Goal: Information Seeking & Learning: Check status

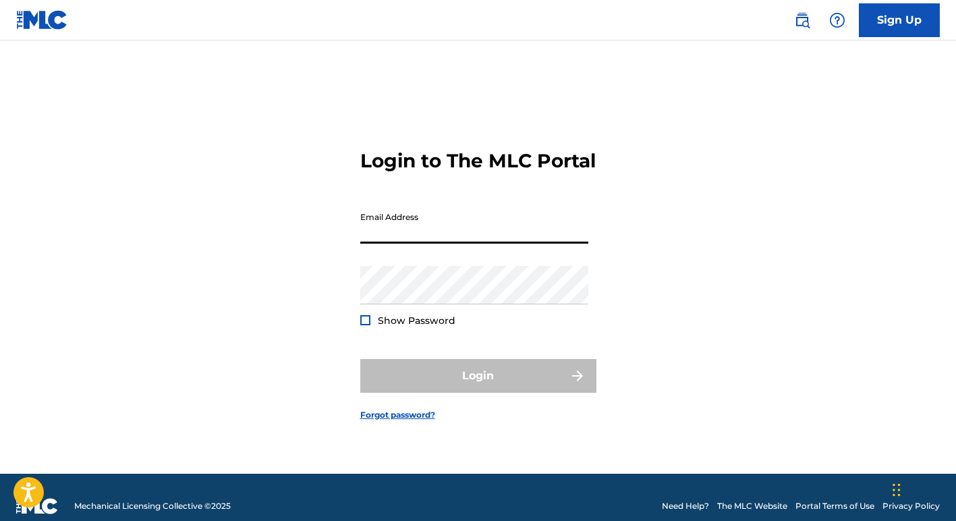
click at [408, 237] on input "Email Address" at bounding box center [474, 224] width 228 height 38
type input "[EMAIL_ADDRESS][DOMAIN_NAME]"
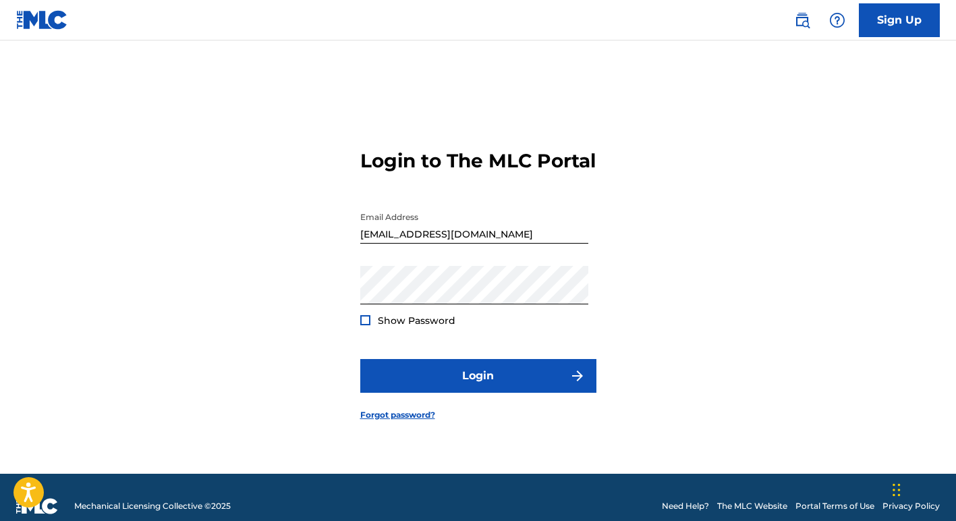
click at [364, 325] on div at bounding box center [365, 320] width 10 height 10
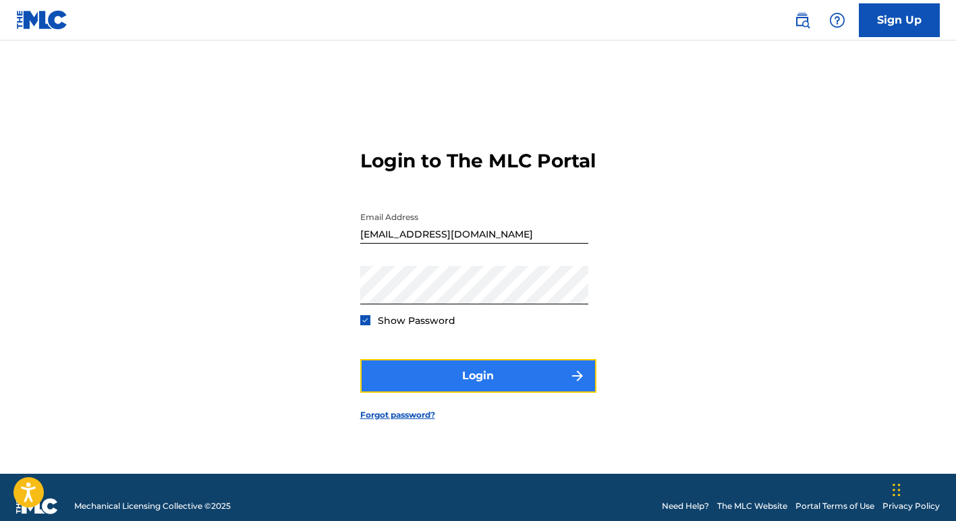
click at [459, 384] on button "Login" at bounding box center [478, 376] width 236 height 34
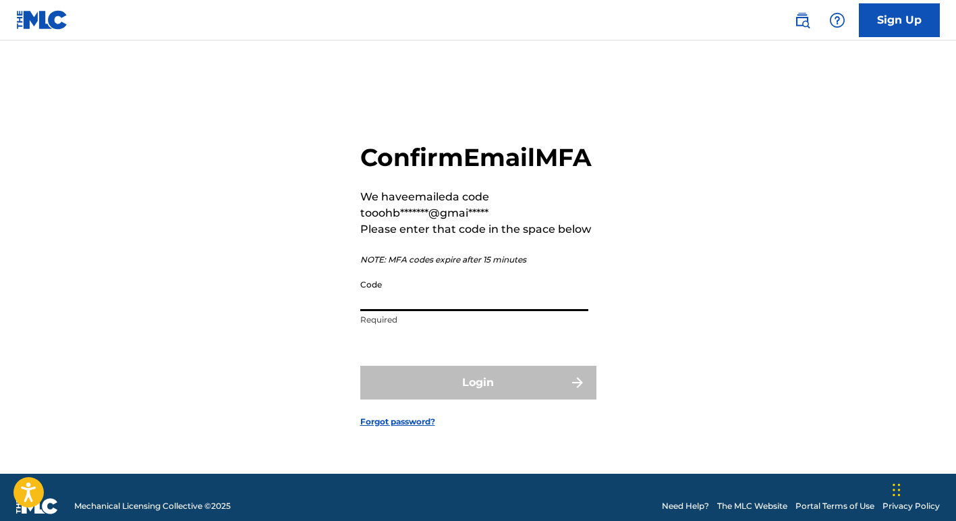
click at [418, 311] on input "Code" at bounding box center [474, 292] width 228 height 38
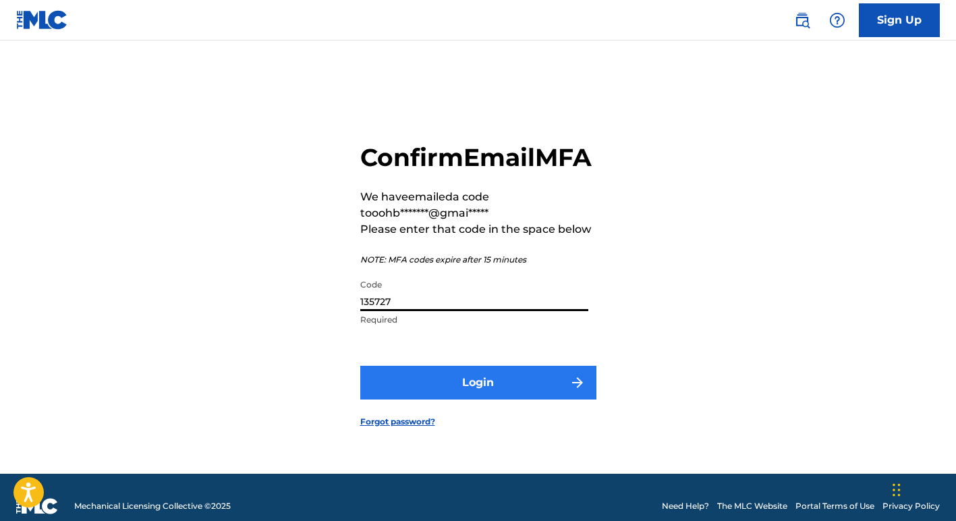
type input "135727"
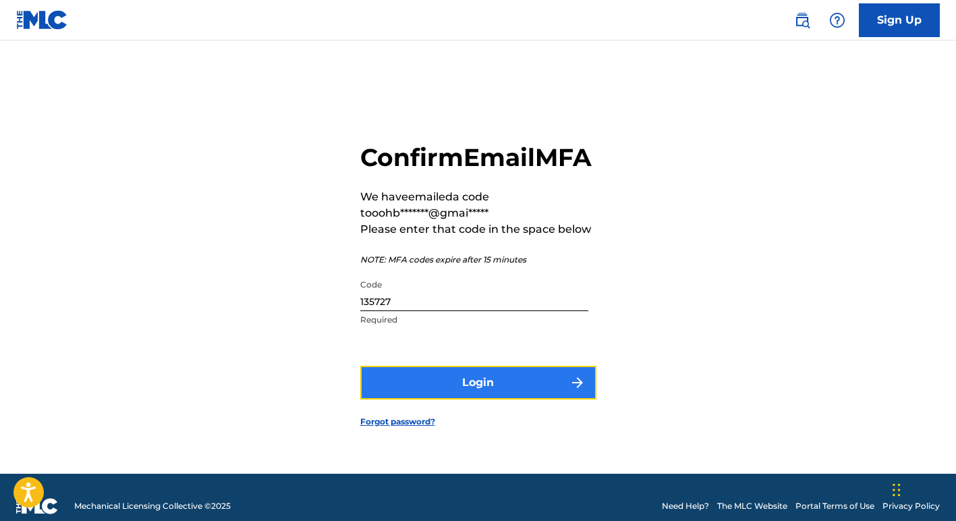
click at [440, 399] on button "Login" at bounding box center [478, 383] width 236 height 34
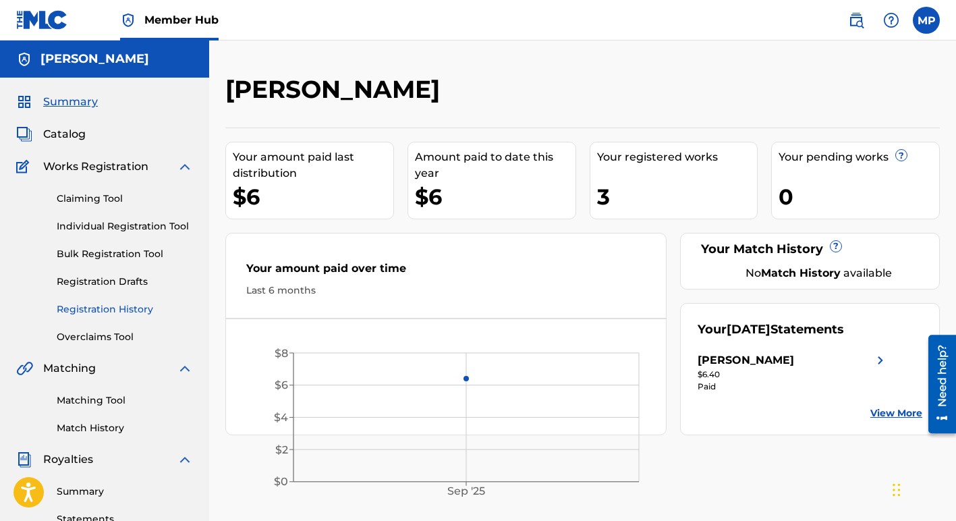
click at [101, 308] on link "Registration History" at bounding box center [125, 309] width 136 height 14
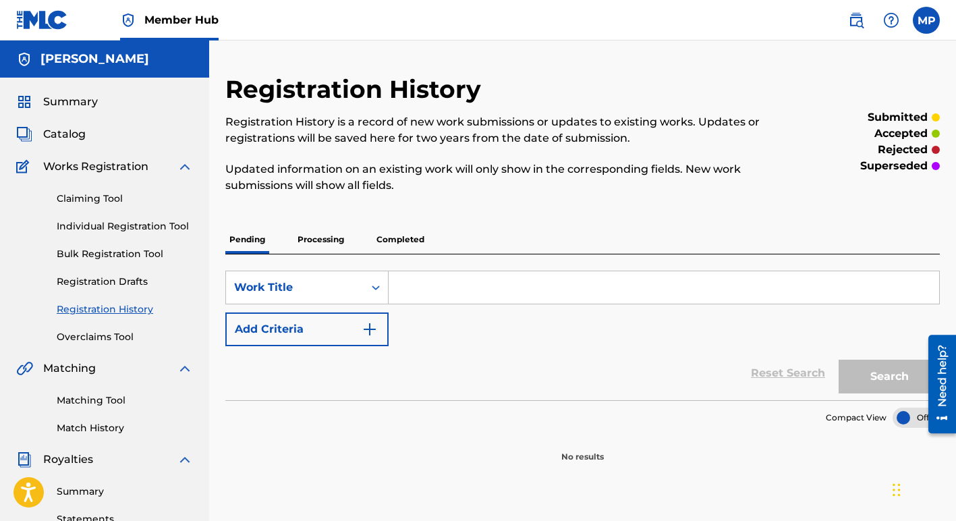
click at [317, 239] on p "Processing" at bounding box center [321, 239] width 55 height 28
click at [245, 237] on p "Pending" at bounding box center [247, 239] width 44 height 28
click at [396, 239] on p "Completed" at bounding box center [401, 239] width 56 height 28
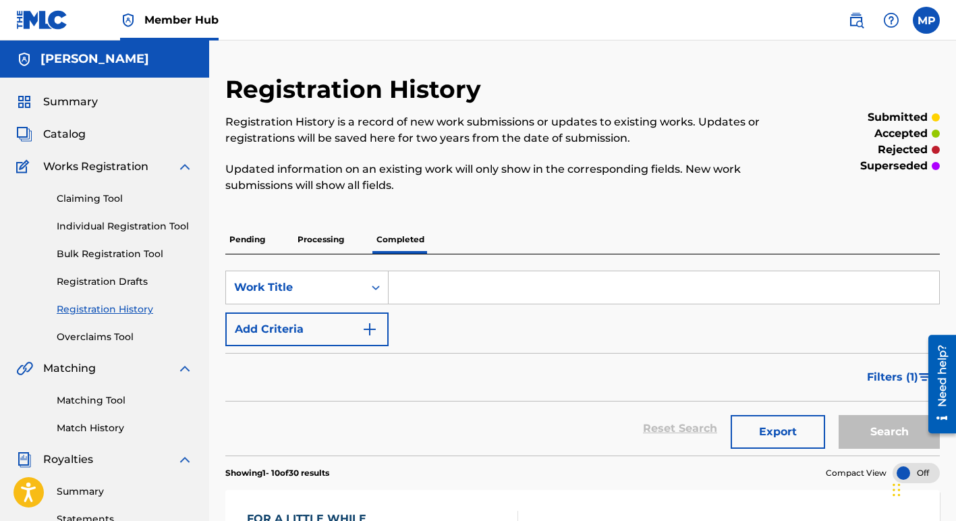
click at [251, 239] on p "Pending" at bounding box center [247, 239] width 44 height 28
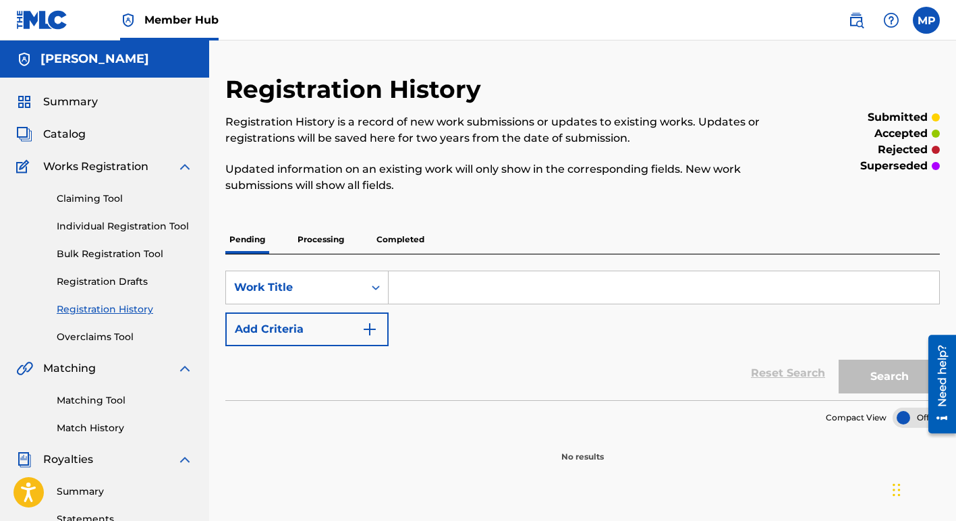
click at [323, 237] on p "Processing" at bounding box center [321, 239] width 55 height 28
click at [392, 240] on p "Completed" at bounding box center [401, 239] width 56 height 28
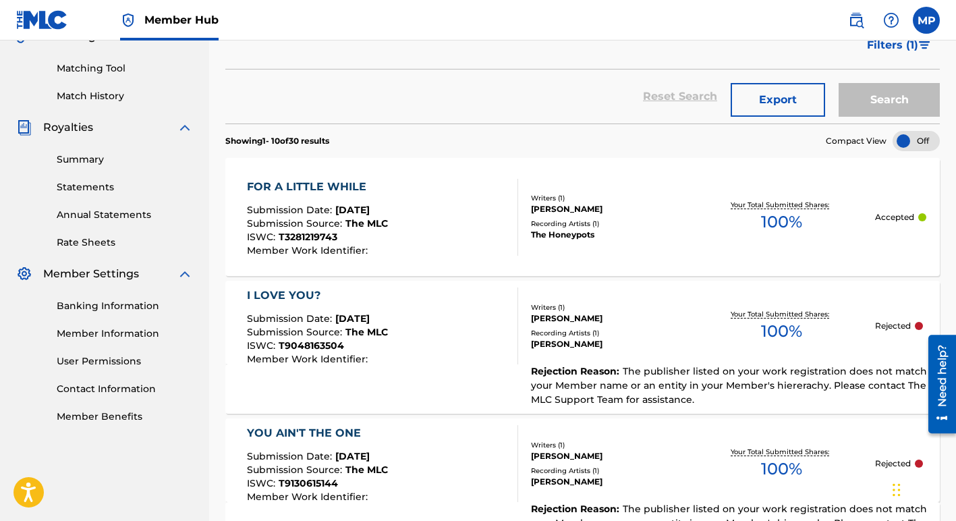
scroll to position [336, 0]
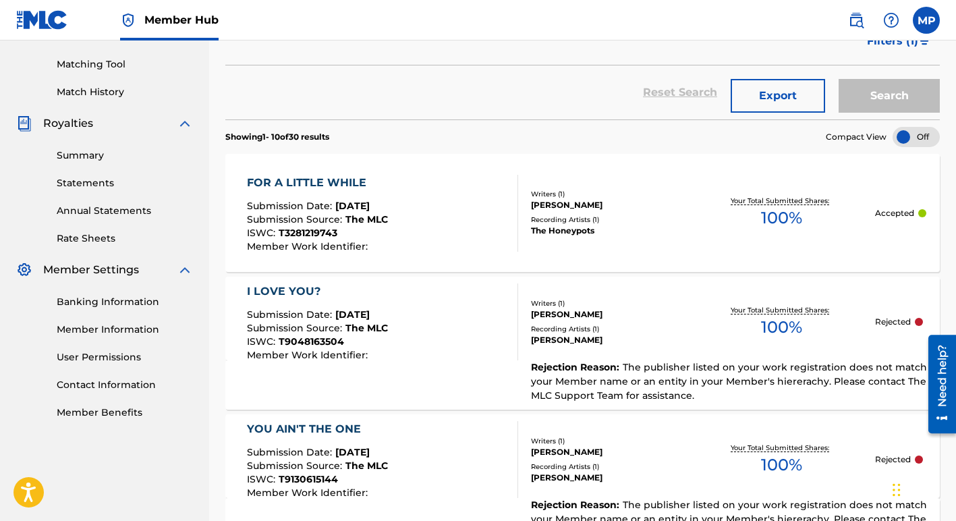
click at [281, 290] on div "I LOVE YOU?" at bounding box center [317, 291] width 141 height 16
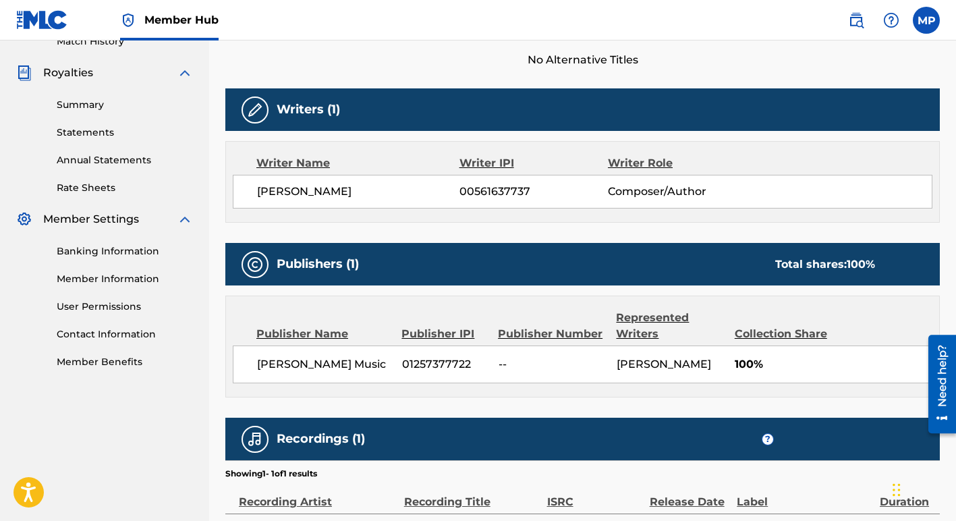
scroll to position [388, 0]
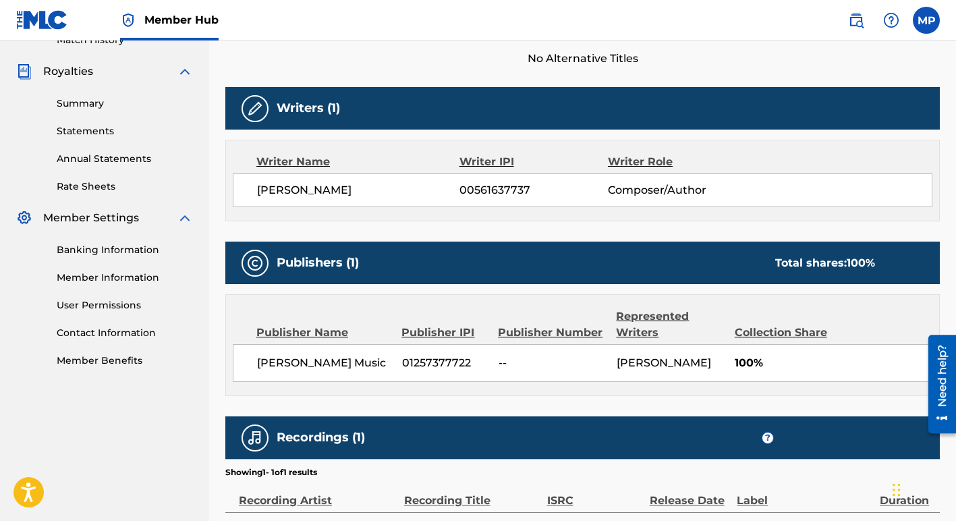
click at [418, 331] on div "Publisher IPI" at bounding box center [445, 333] width 86 height 16
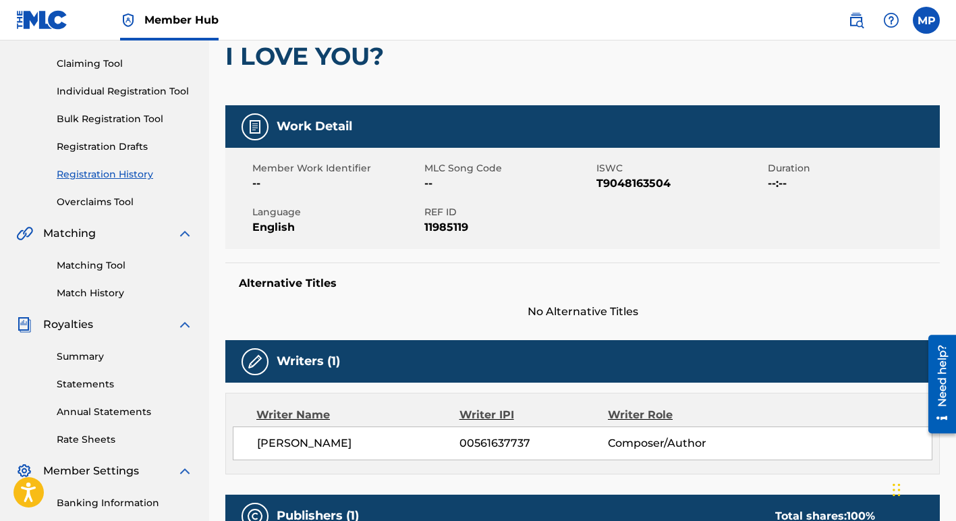
scroll to position [132, 0]
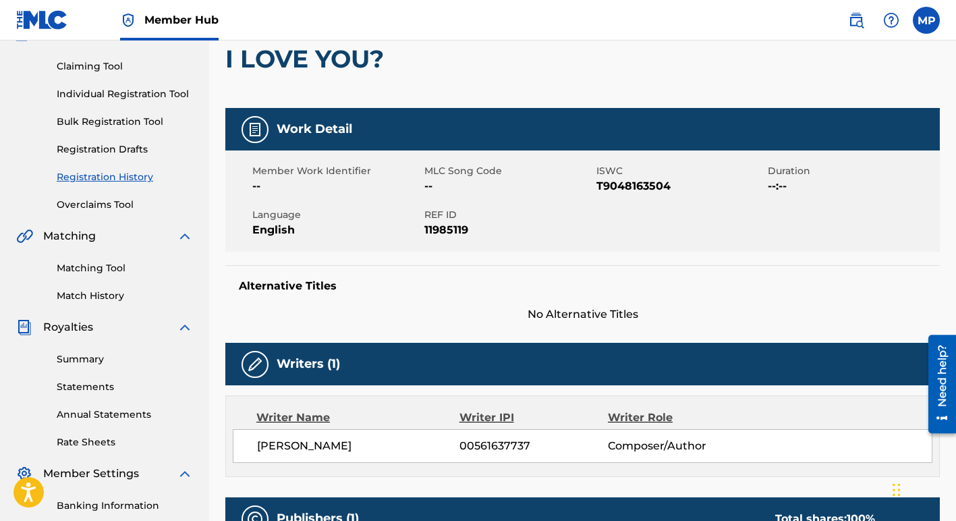
click at [88, 175] on link "Registration History" at bounding box center [125, 177] width 136 height 14
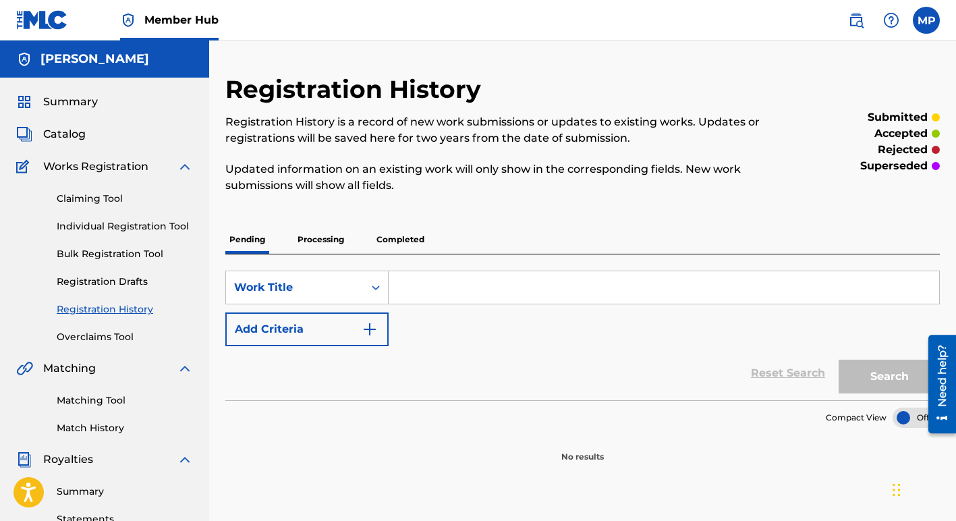
click at [398, 240] on p "Completed" at bounding box center [401, 239] width 56 height 28
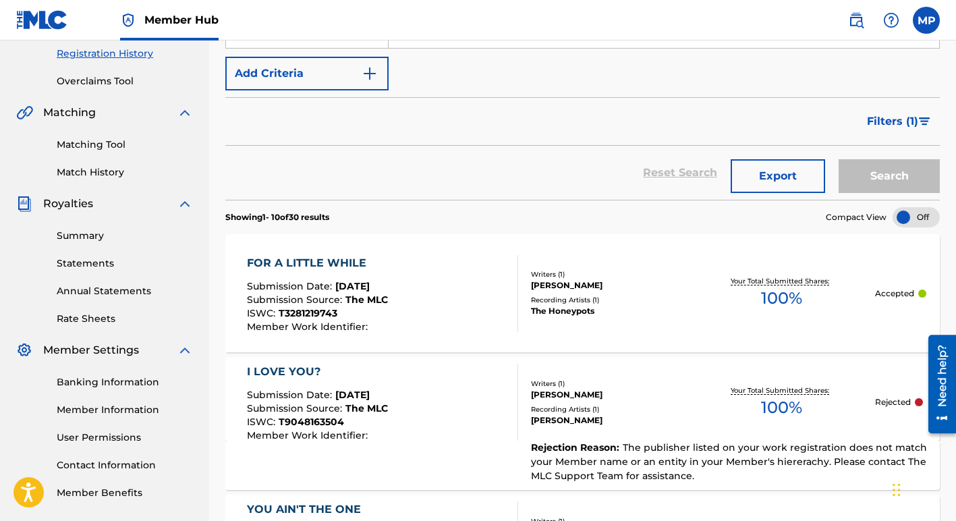
scroll to position [258, 0]
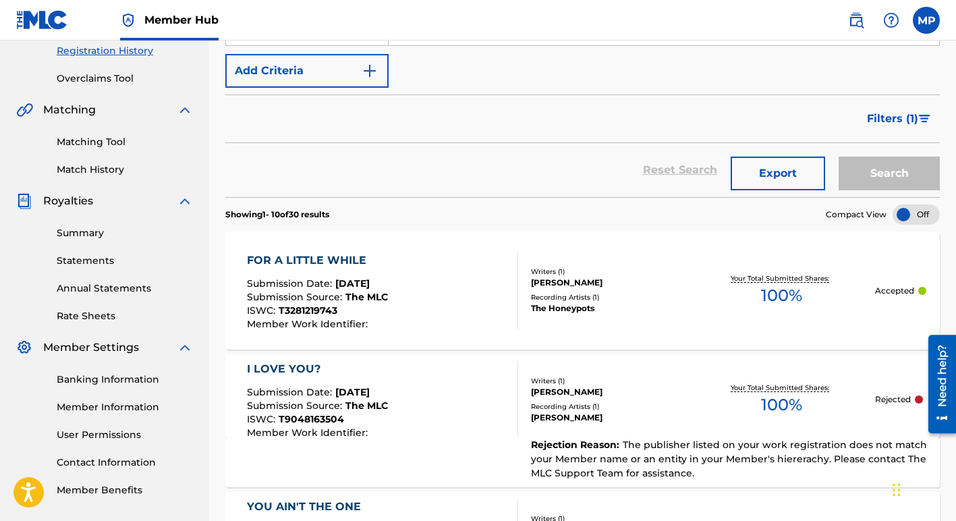
click at [302, 257] on div "FOR A LITTLE WHILE" at bounding box center [317, 260] width 141 height 16
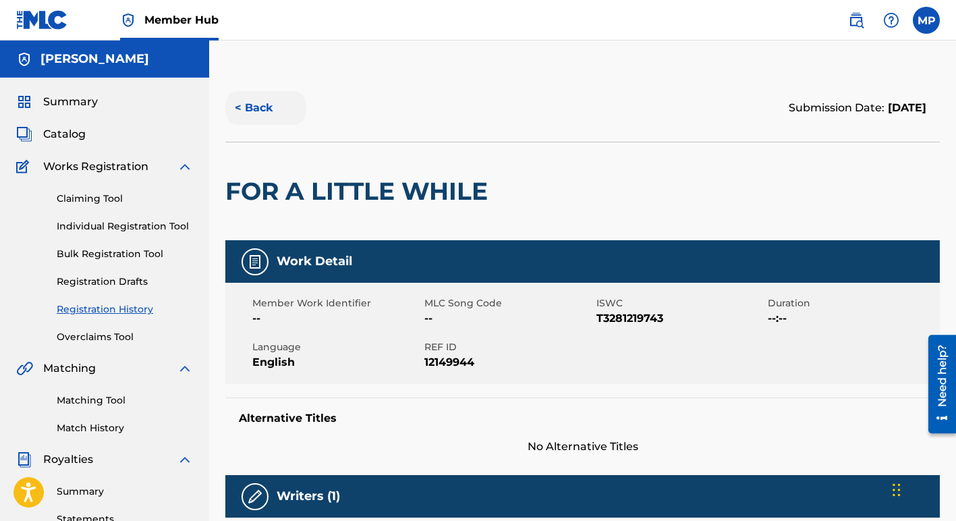
click at [248, 108] on button "< Back" at bounding box center [265, 108] width 81 height 34
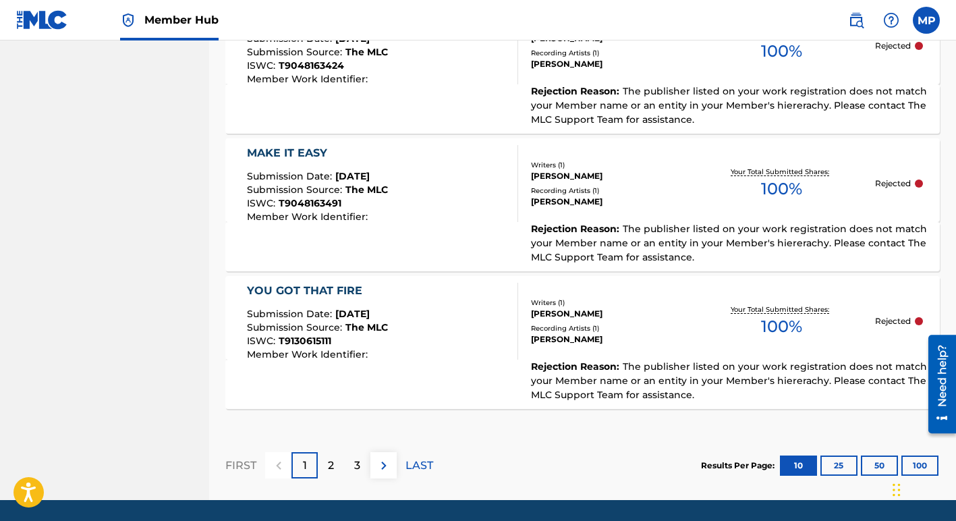
scroll to position [1440, 0]
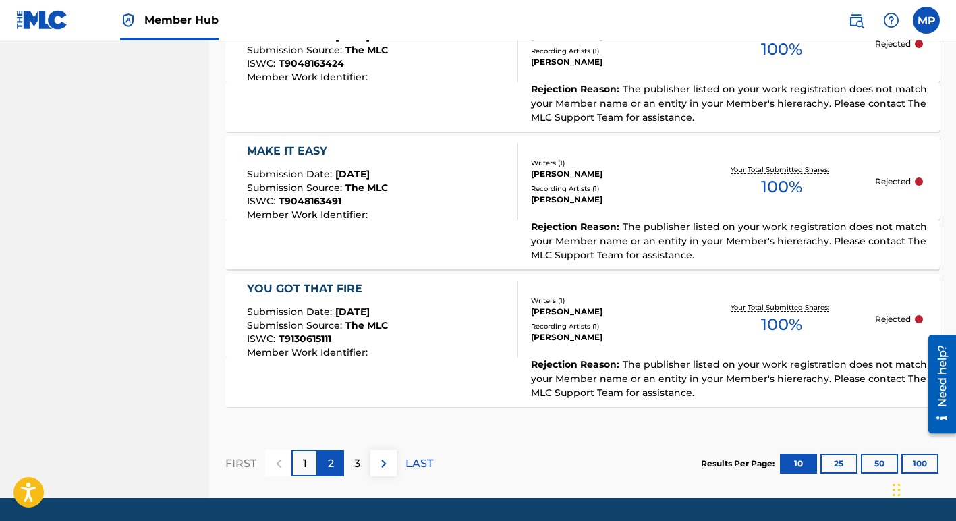
click at [329, 464] on p "2" at bounding box center [331, 464] width 6 height 16
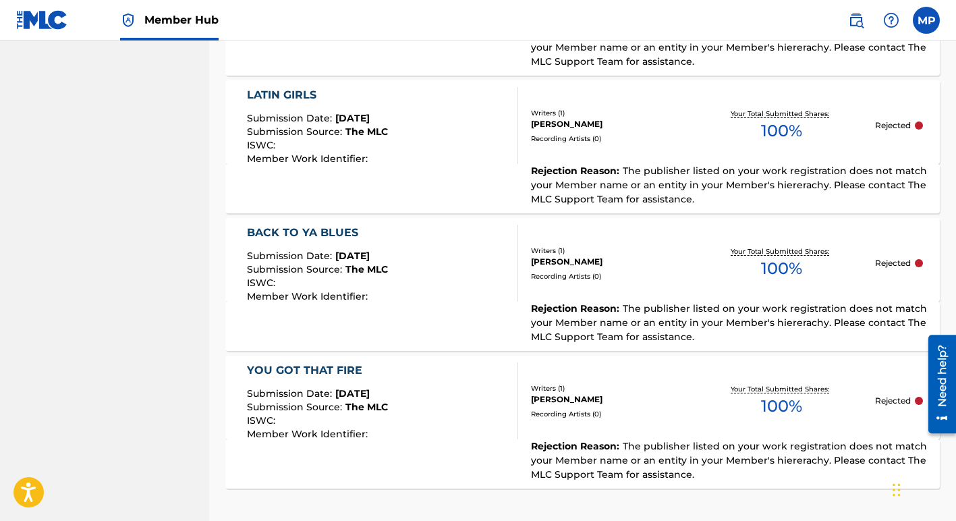
scroll to position [1482, 0]
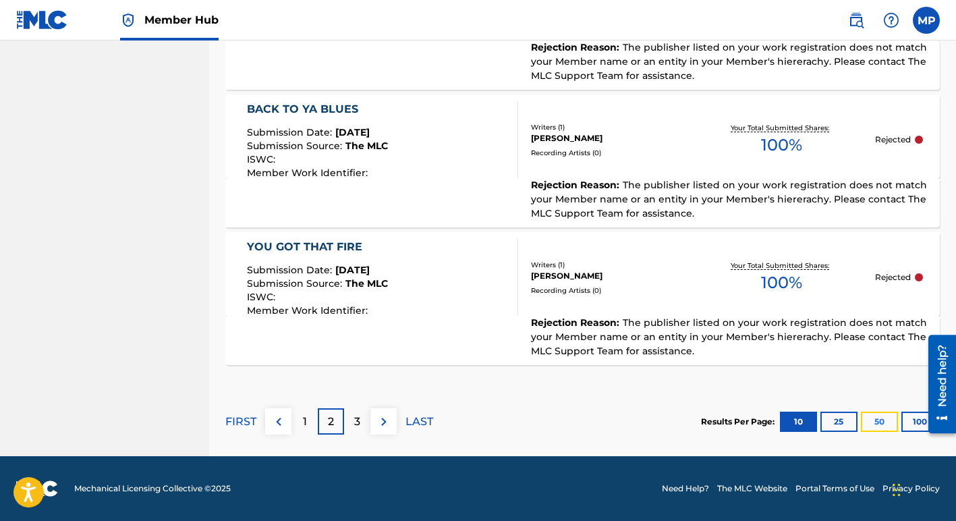
click at [881, 423] on button "50" at bounding box center [879, 422] width 37 height 20
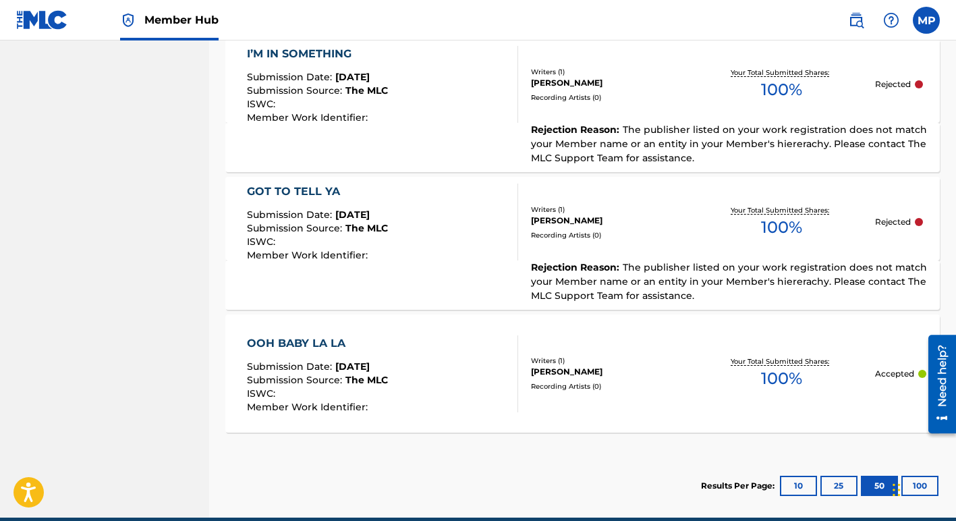
scroll to position [4200, 0]
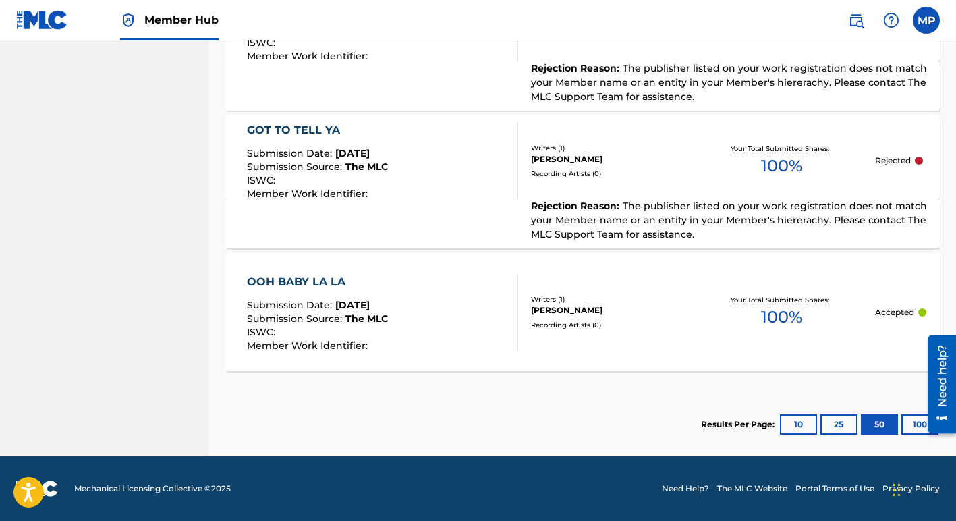
click at [290, 281] on div "OOH BABY LA LA" at bounding box center [317, 282] width 141 height 16
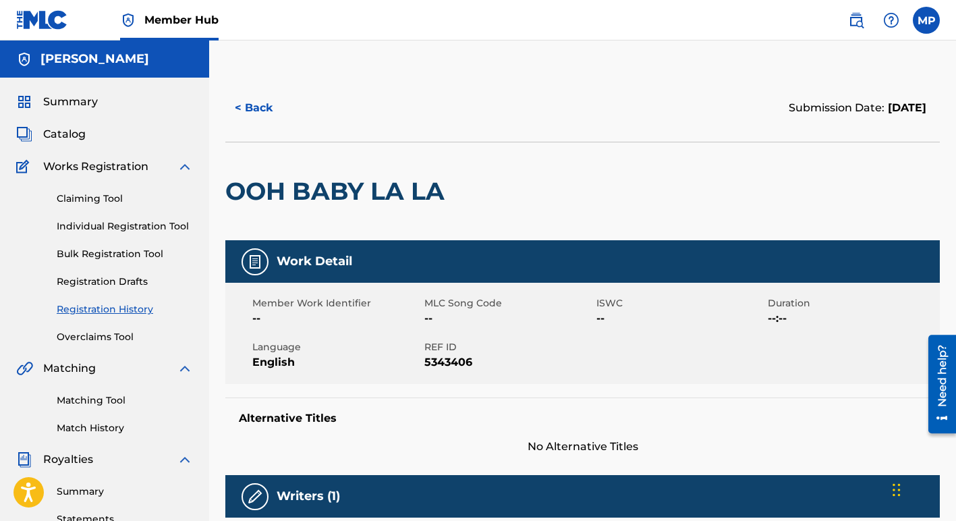
click at [182, 457] on img at bounding box center [185, 460] width 16 height 16
click at [183, 459] on img at bounding box center [185, 460] width 16 height 16
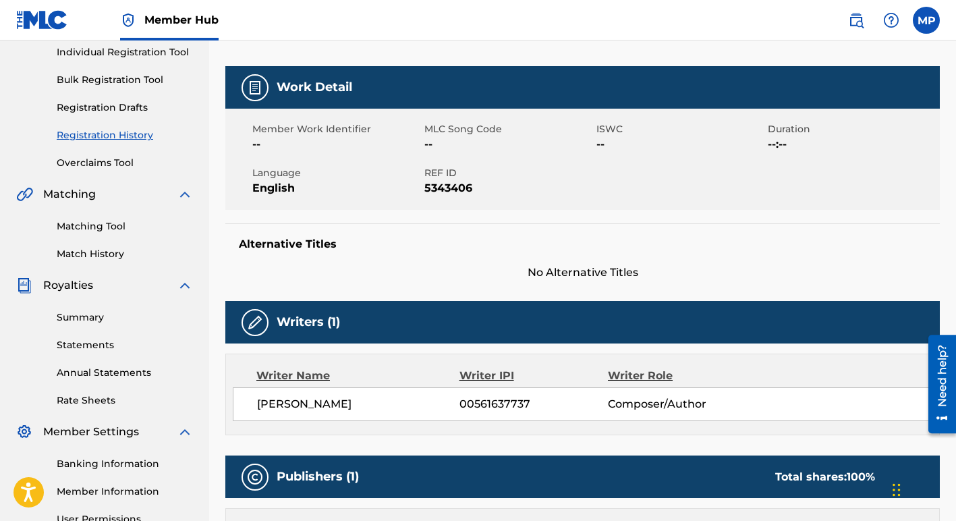
scroll to position [178, 0]
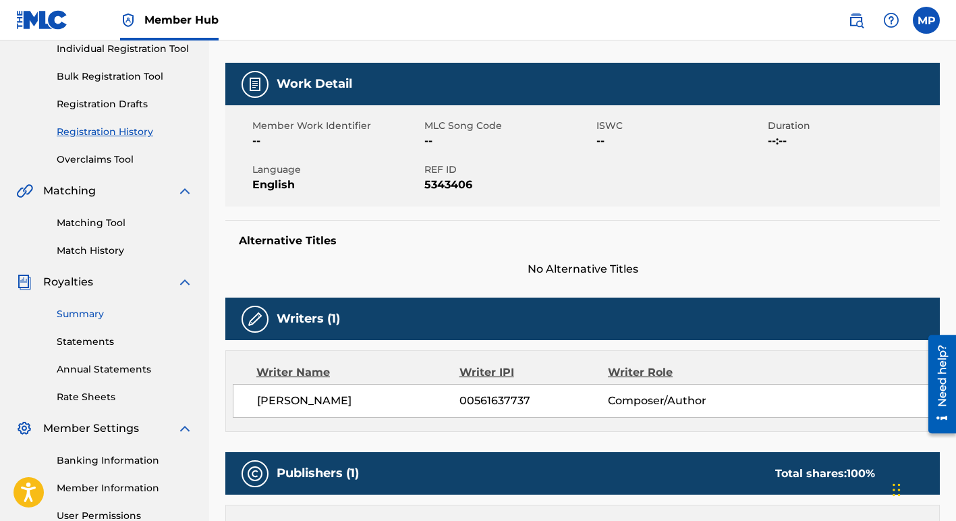
click at [83, 315] on link "Summary" at bounding box center [125, 314] width 136 height 14
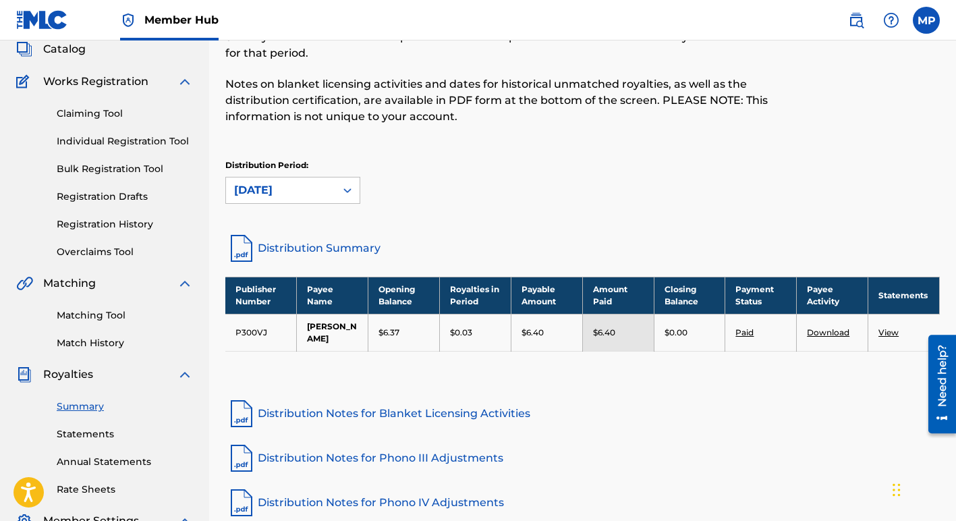
scroll to position [86, 0]
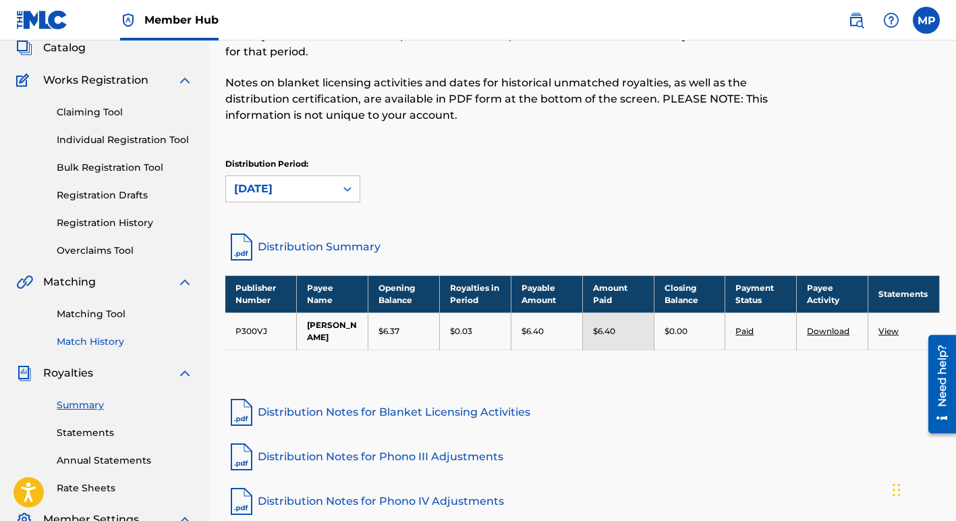
click at [92, 342] on link "Match History" at bounding box center [125, 342] width 136 height 14
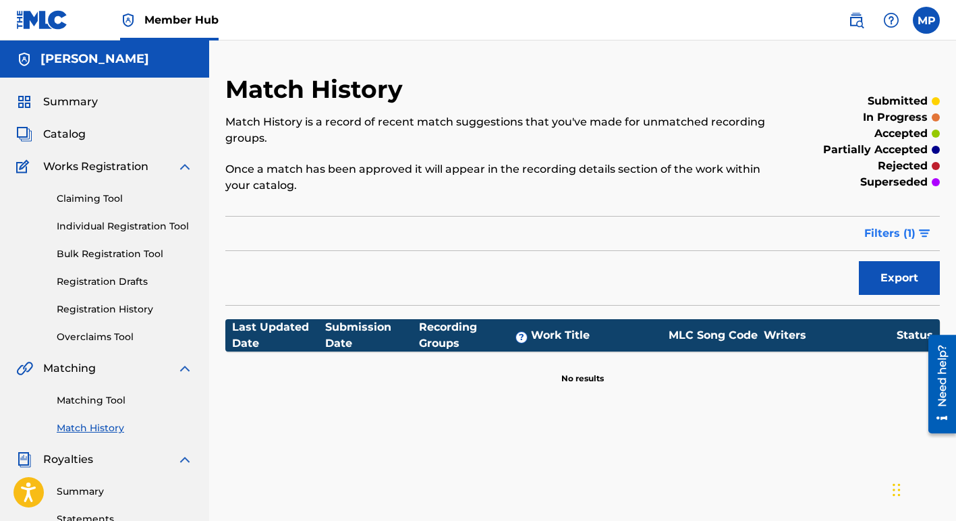
click at [894, 235] on span "Filters ( 1 )" at bounding box center [890, 233] width 51 height 16
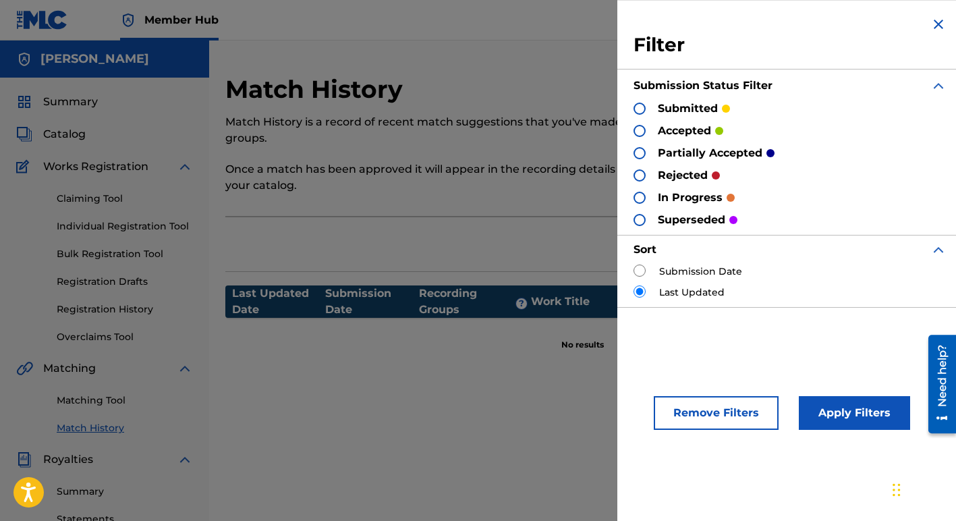
click at [638, 129] on div at bounding box center [640, 131] width 12 height 12
click at [850, 413] on button "Apply Filters" at bounding box center [854, 413] width 111 height 34
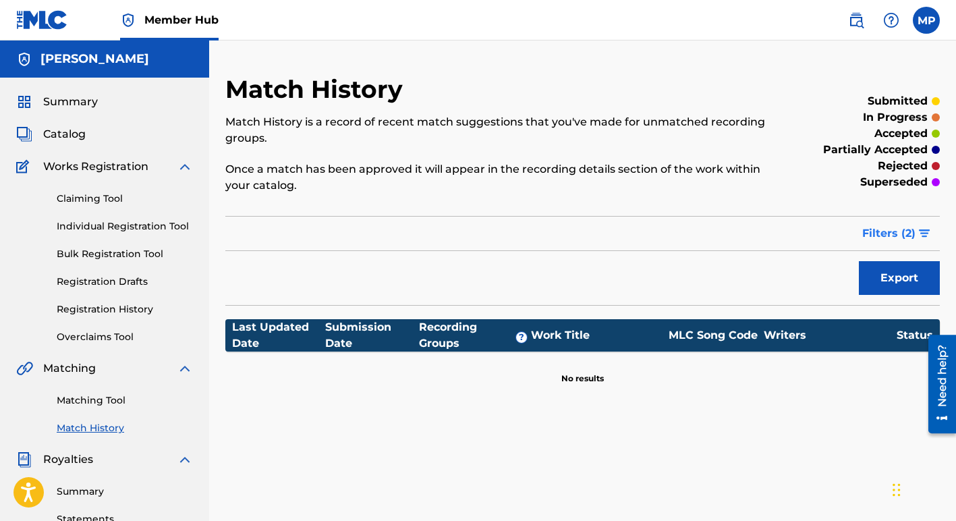
click at [921, 234] on img "submit" at bounding box center [924, 233] width 11 height 8
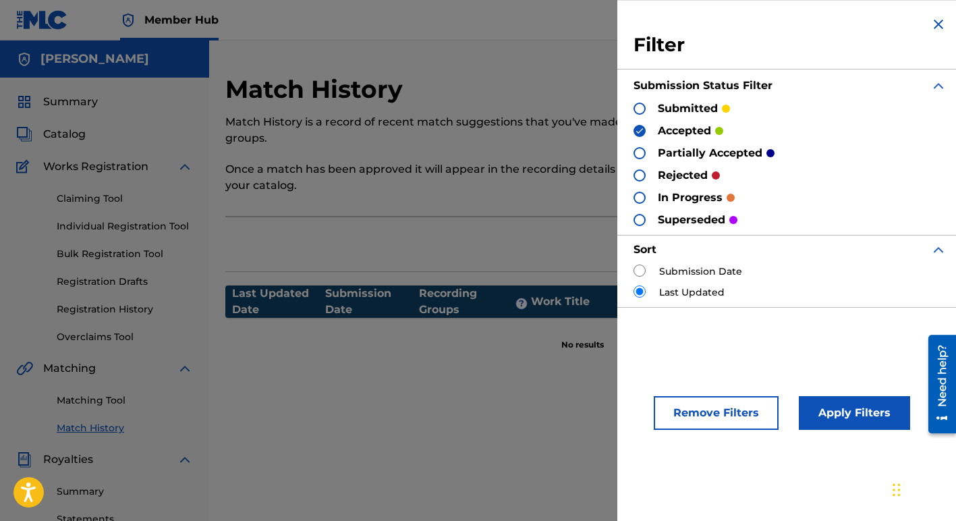
click at [641, 290] on input "radio" at bounding box center [640, 291] width 12 height 12
click at [641, 130] on img at bounding box center [639, 130] width 9 height 9
click at [740, 414] on button "Remove Filters" at bounding box center [716, 413] width 125 height 34
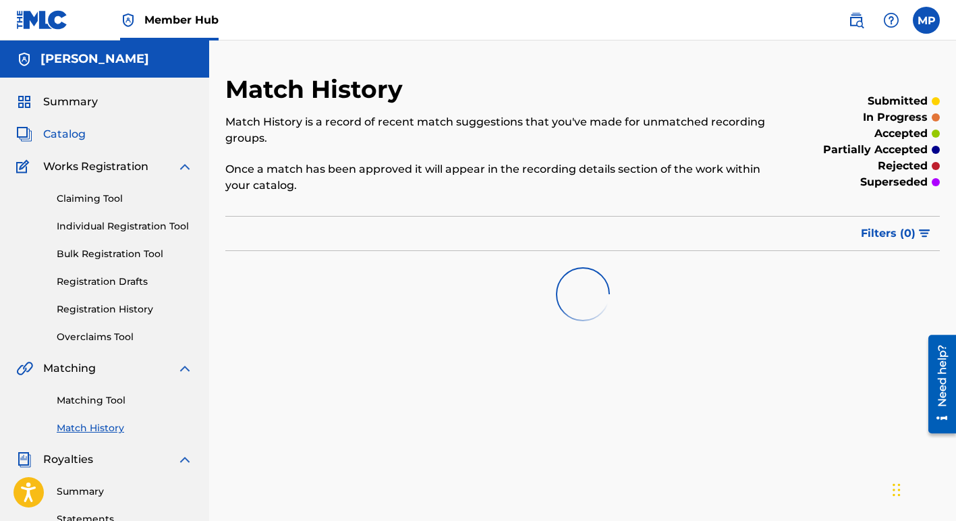
click at [59, 131] on span "Catalog" at bounding box center [64, 134] width 43 height 16
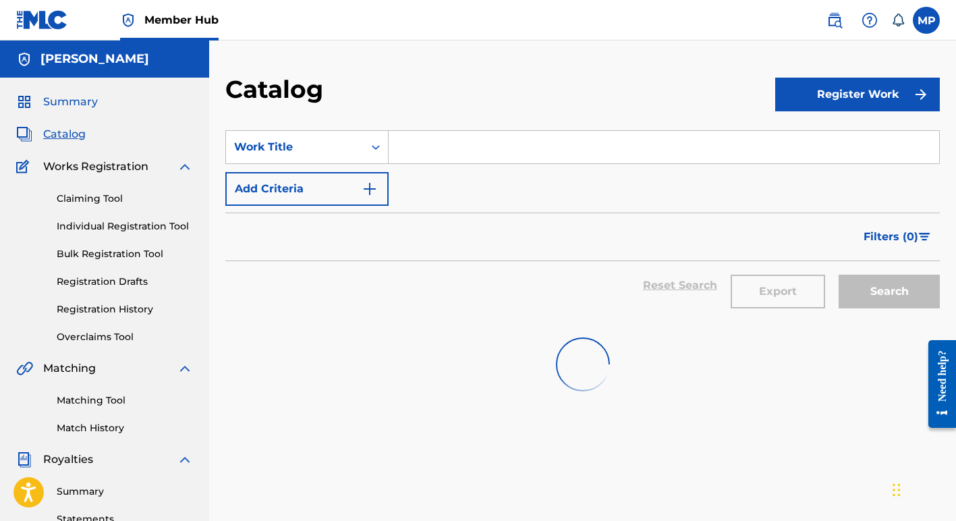
click at [60, 100] on span "Summary" at bounding box center [70, 102] width 55 height 16
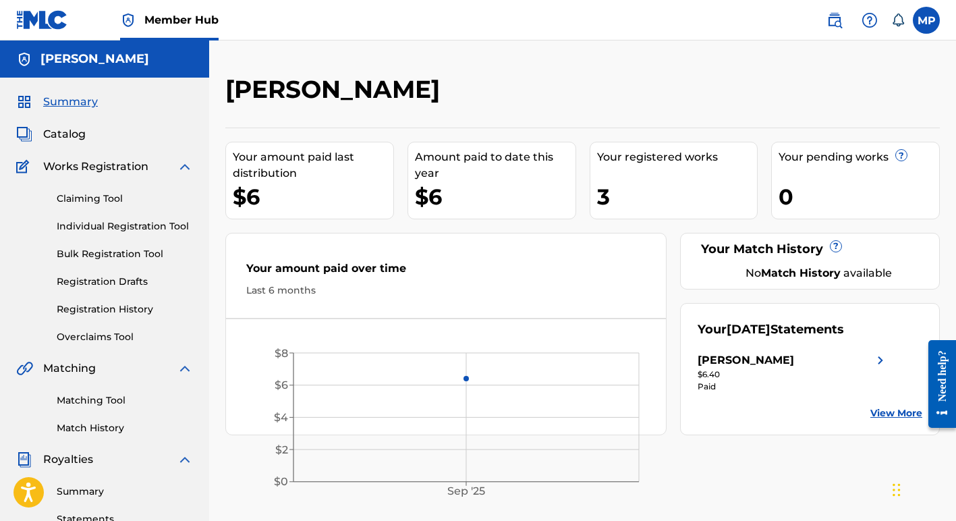
click at [879, 358] on img at bounding box center [881, 360] width 16 height 16
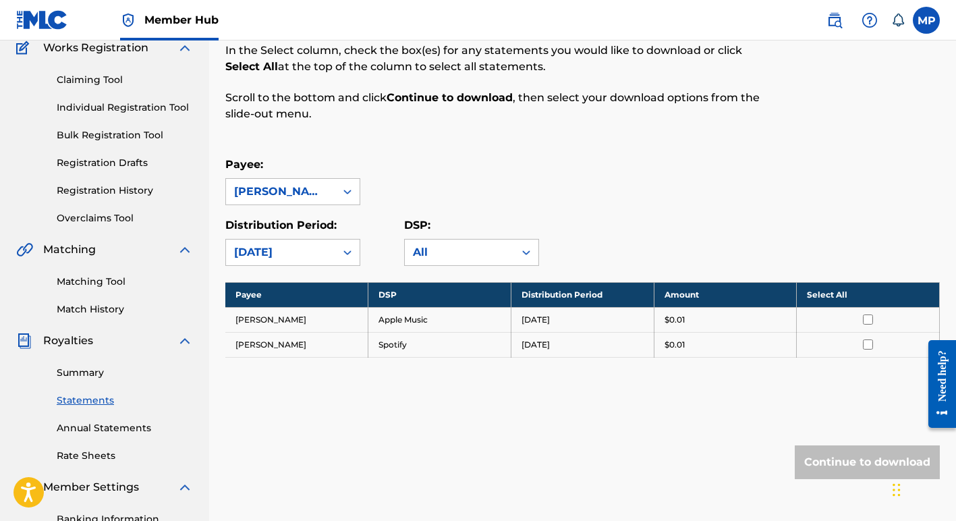
scroll to position [126, 0]
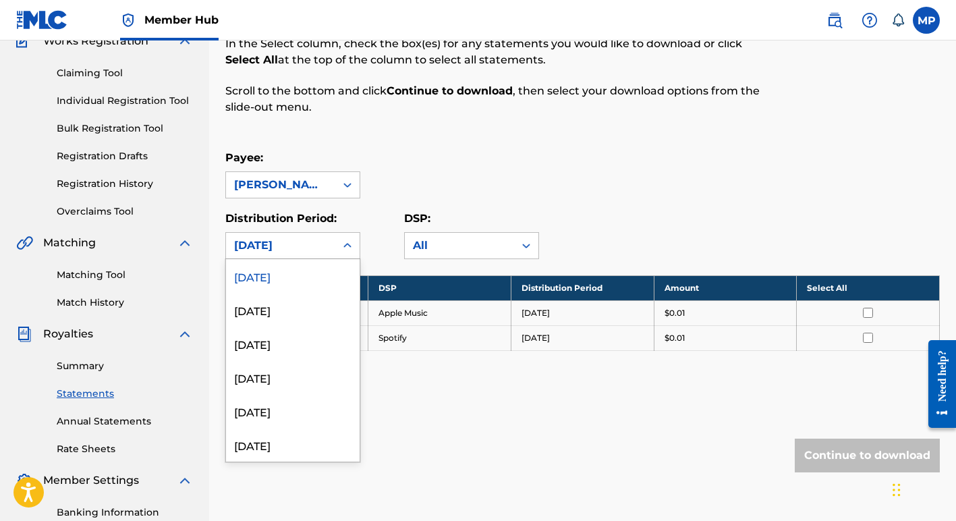
click at [349, 243] on icon at bounding box center [347, 245] width 13 height 13
click at [305, 308] on div "August 2025" at bounding box center [293, 310] width 134 height 34
click at [319, 246] on div "August 2025" at bounding box center [280, 246] width 93 height 16
click at [308, 351] on div "July 2025" at bounding box center [293, 344] width 134 height 34
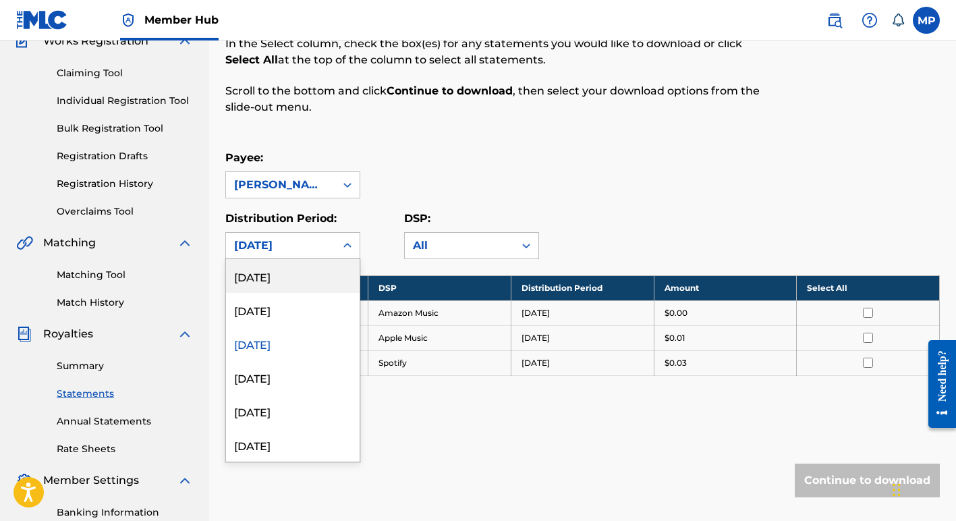
click at [310, 247] on div "July 2025" at bounding box center [280, 246] width 93 height 16
click at [293, 409] on div "May 2025" at bounding box center [293, 411] width 134 height 34
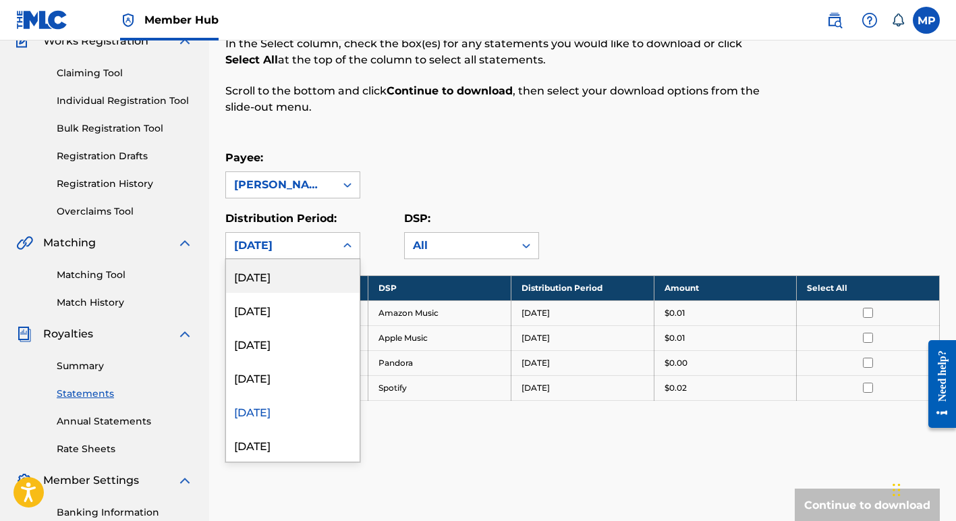
click at [291, 243] on div "May 2025" at bounding box center [280, 246] width 93 height 16
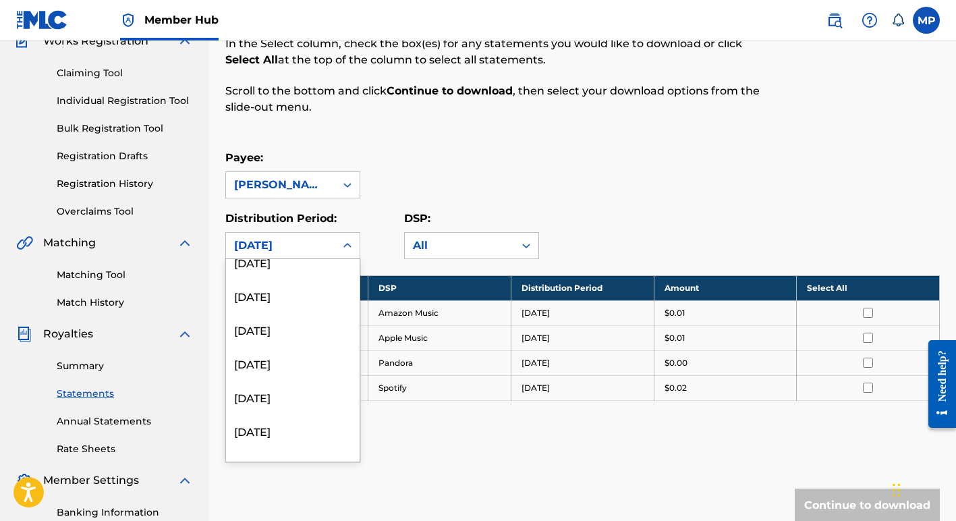
scroll to position [1065, 0]
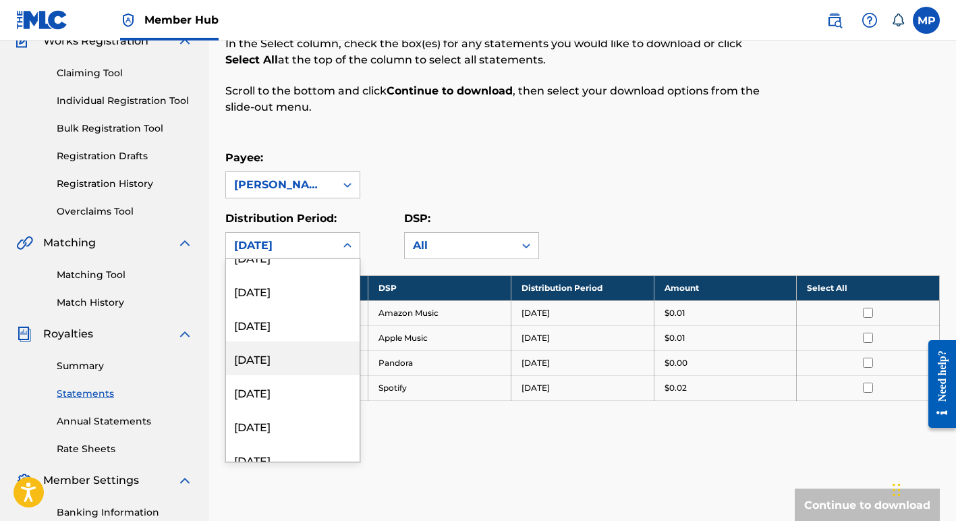
click at [271, 360] on div "November 2022" at bounding box center [293, 359] width 134 height 34
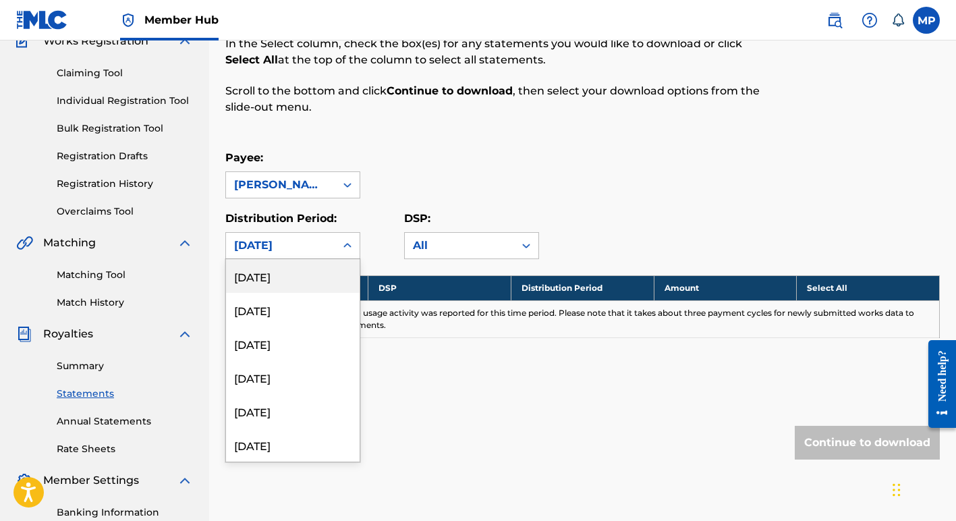
click at [324, 248] on div "November 2022" at bounding box center [280, 246] width 93 height 16
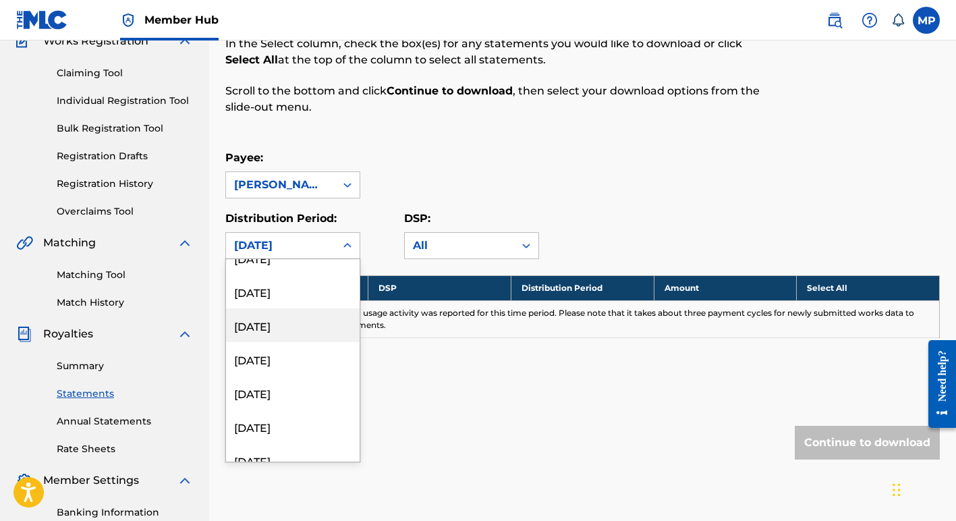
scroll to position [255, 0]
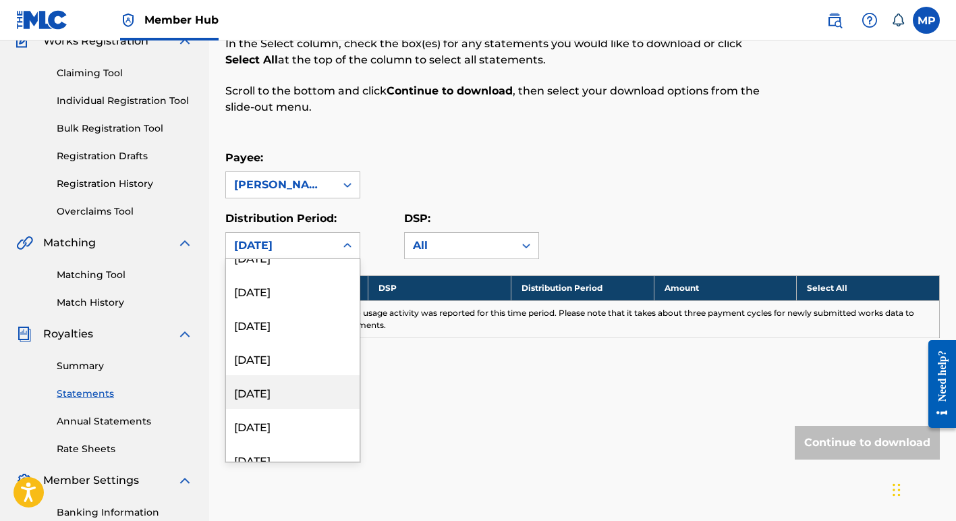
click at [278, 396] on div "October 2024" at bounding box center [293, 392] width 134 height 34
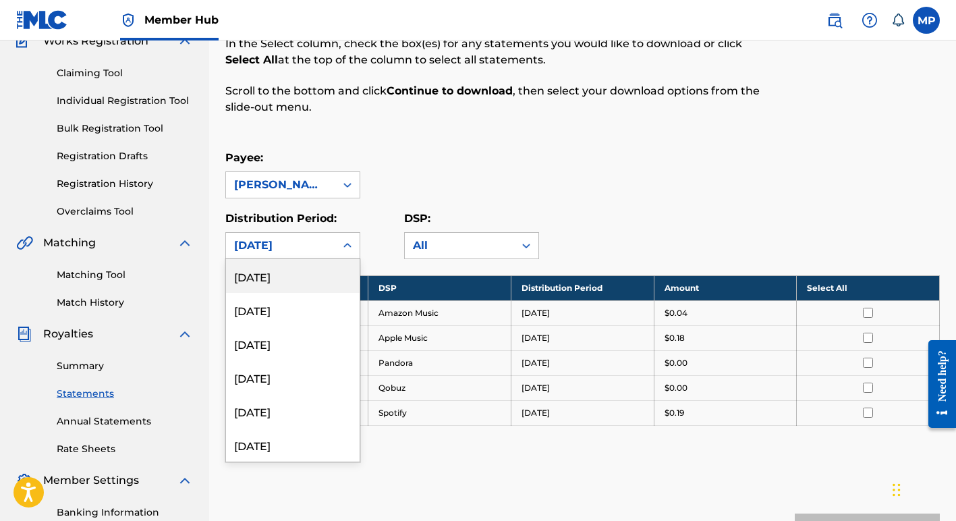
click at [345, 244] on icon at bounding box center [347, 245] width 13 height 13
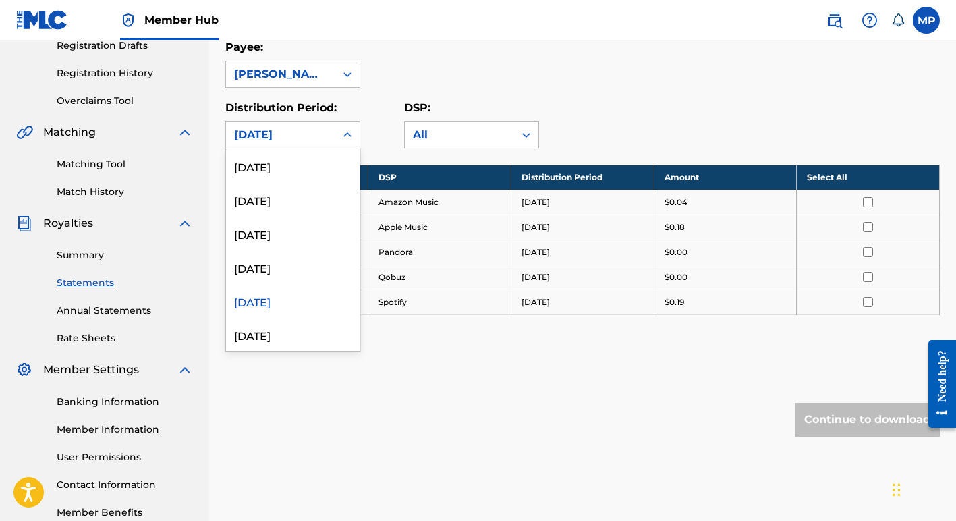
scroll to position [246, 0]
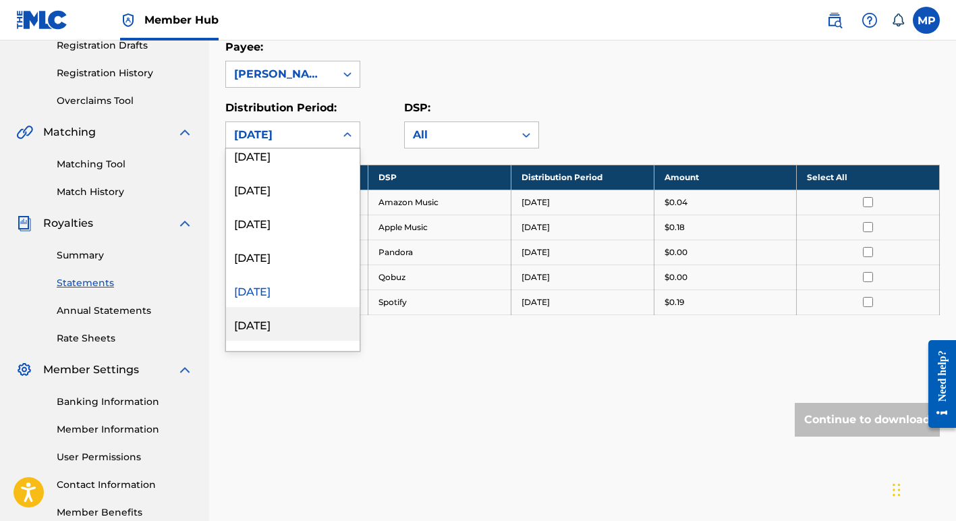
click at [271, 326] on div "September 2024" at bounding box center [293, 324] width 134 height 34
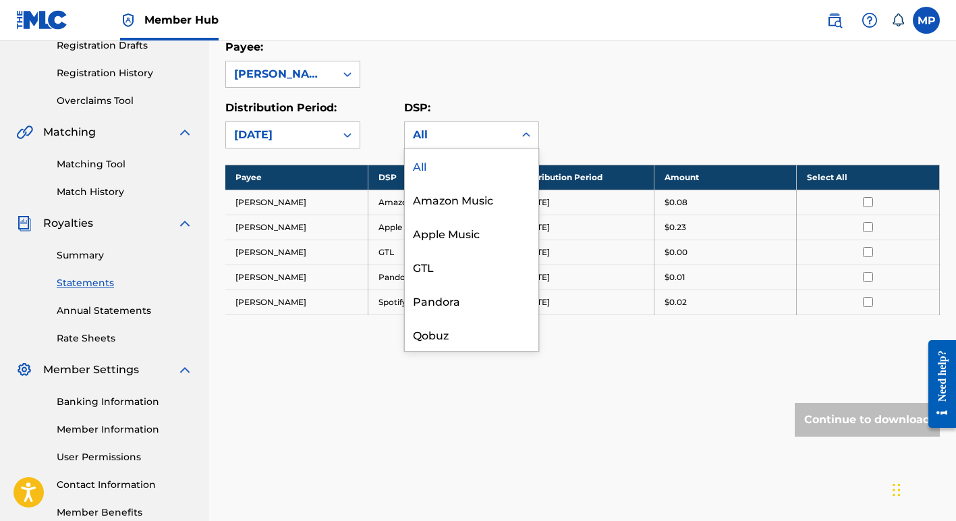
click at [457, 133] on div "All" at bounding box center [459, 135] width 93 height 16
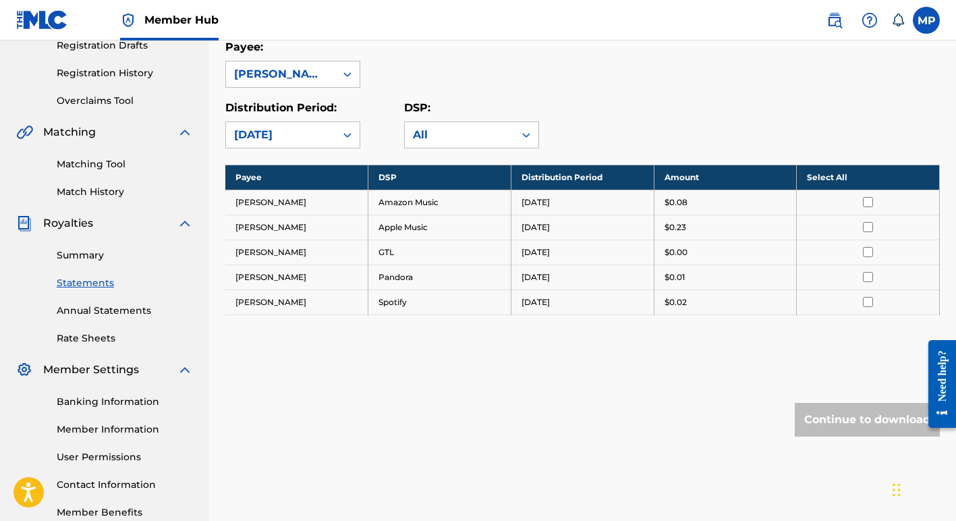
click at [457, 133] on div "All" at bounding box center [459, 135] width 93 height 16
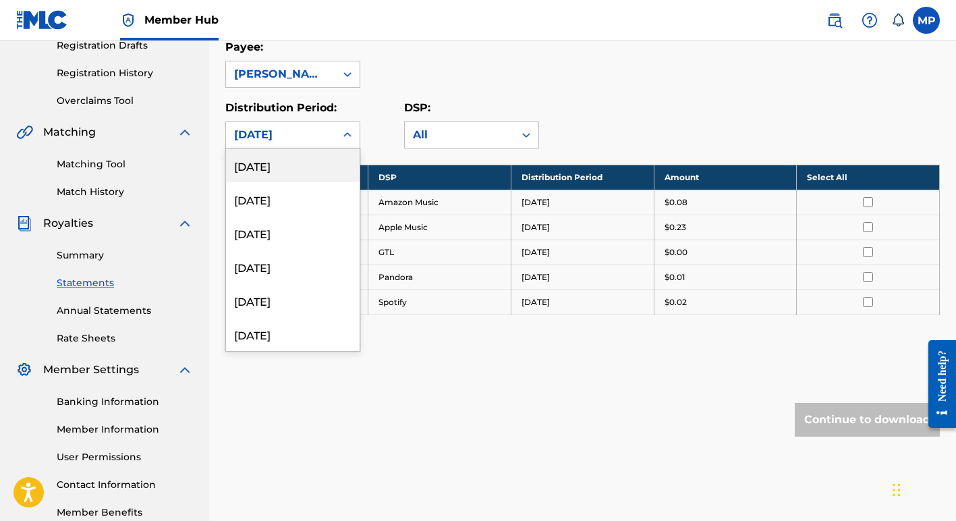
click at [348, 134] on icon at bounding box center [347, 134] width 13 height 13
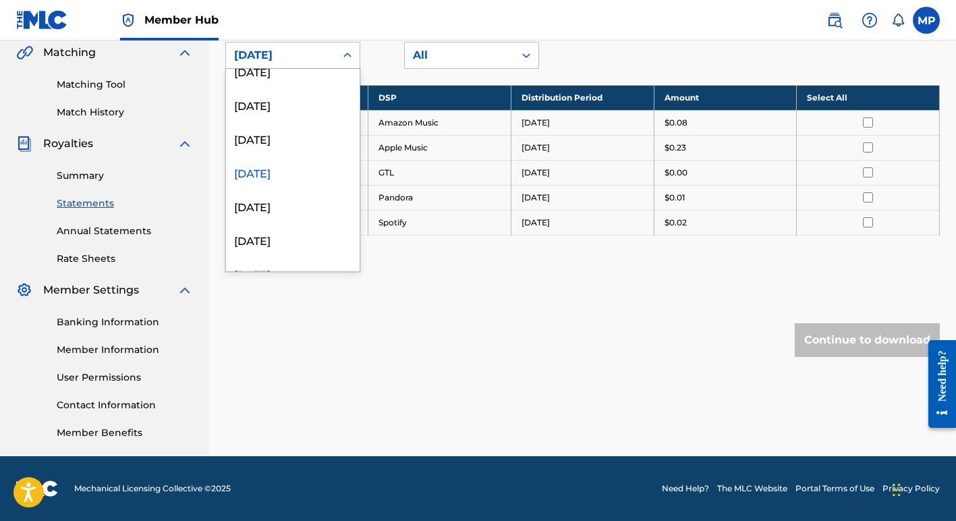
scroll to position [319, 0]
click at [269, 207] on div "August 2024" at bounding box center [293, 205] width 134 height 34
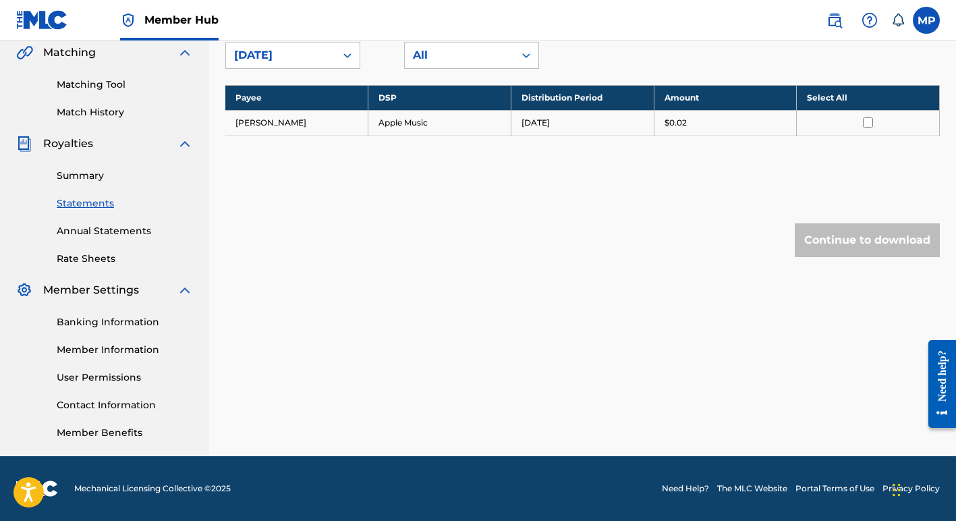
click at [332, 53] on div "August 2024" at bounding box center [280, 56] width 109 height 26
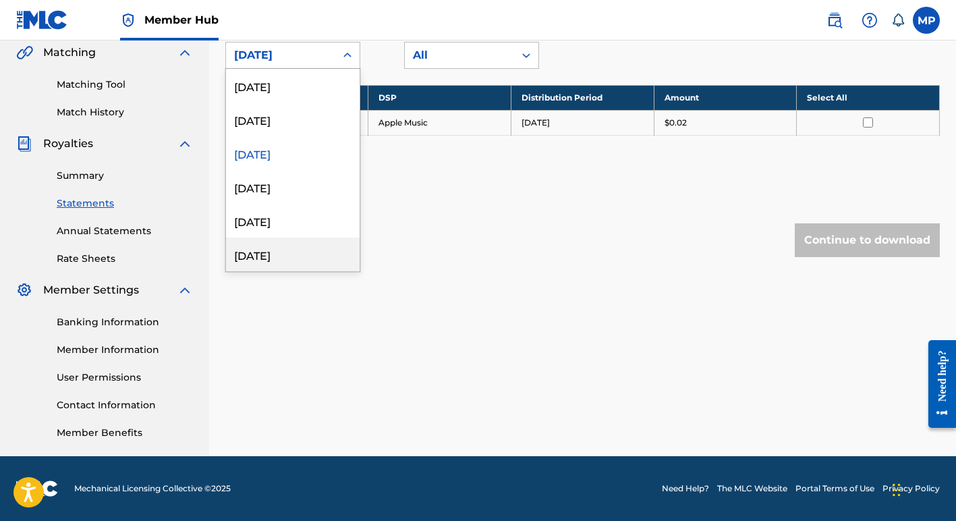
scroll to position [374, 0]
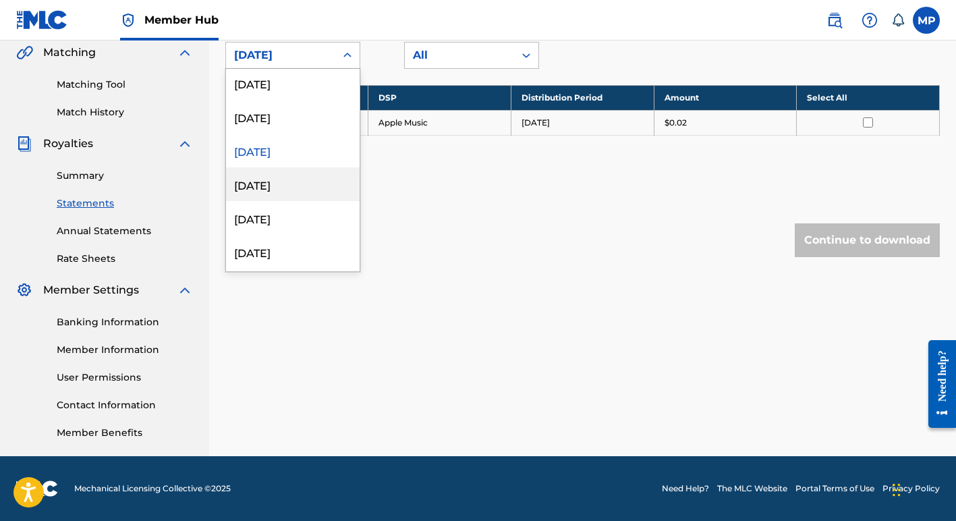
click at [281, 187] on div "July 2024" at bounding box center [293, 184] width 134 height 34
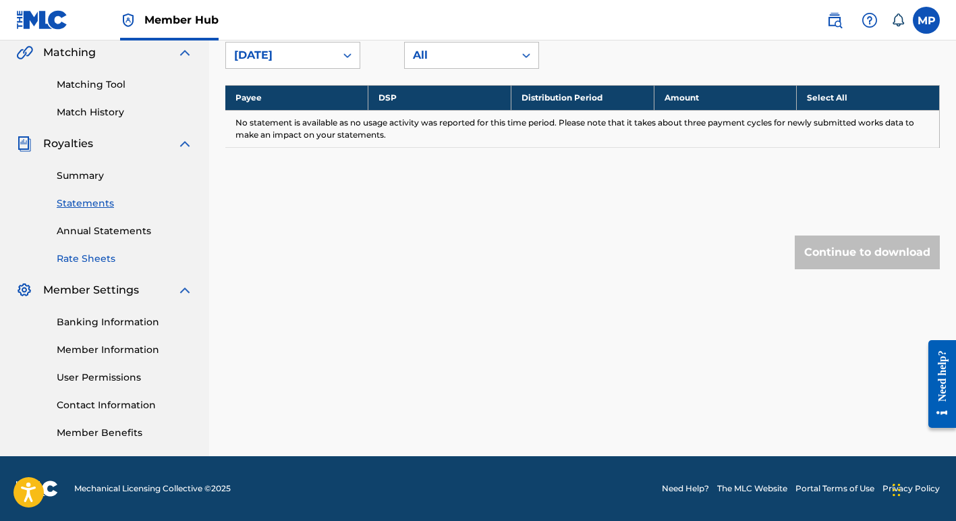
click at [88, 260] on link "Rate Sheets" at bounding box center [125, 259] width 136 height 14
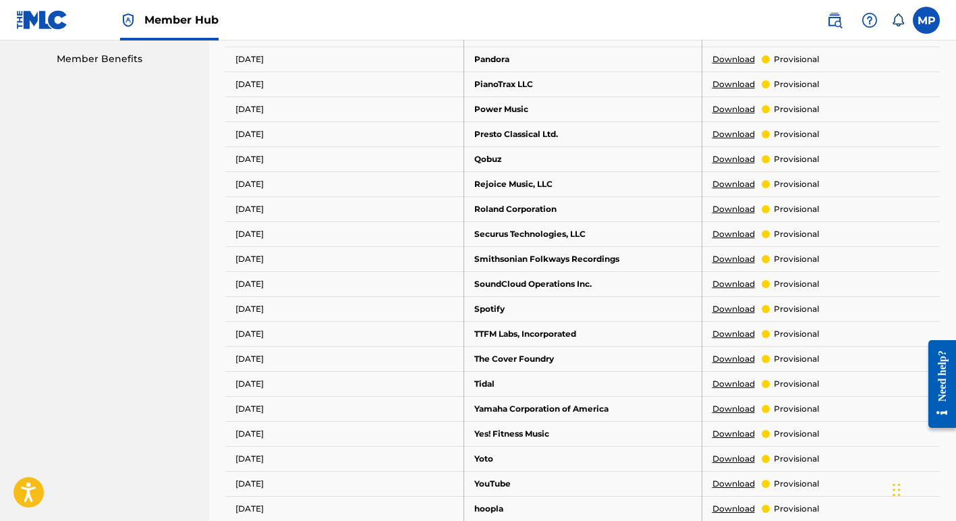
scroll to position [694, 0]
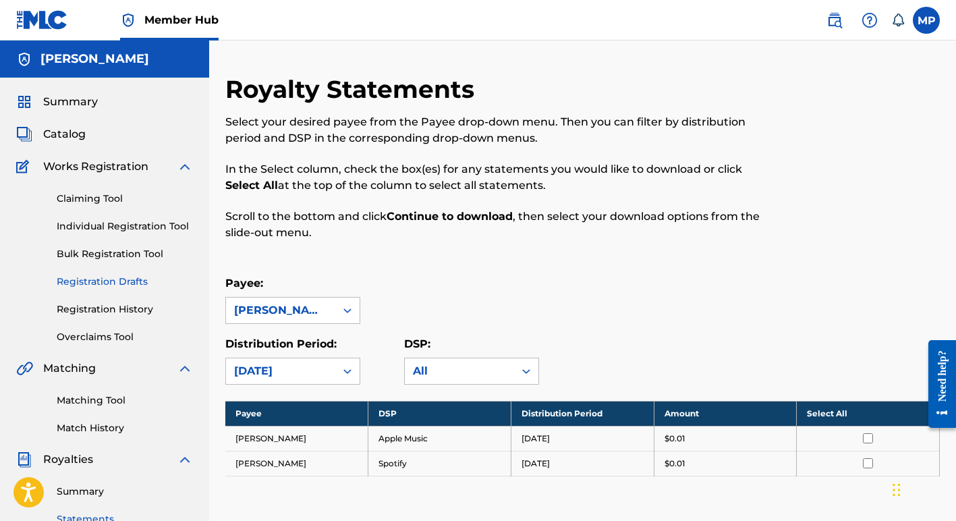
click at [86, 281] on link "Registration Drafts" at bounding box center [125, 282] width 136 height 14
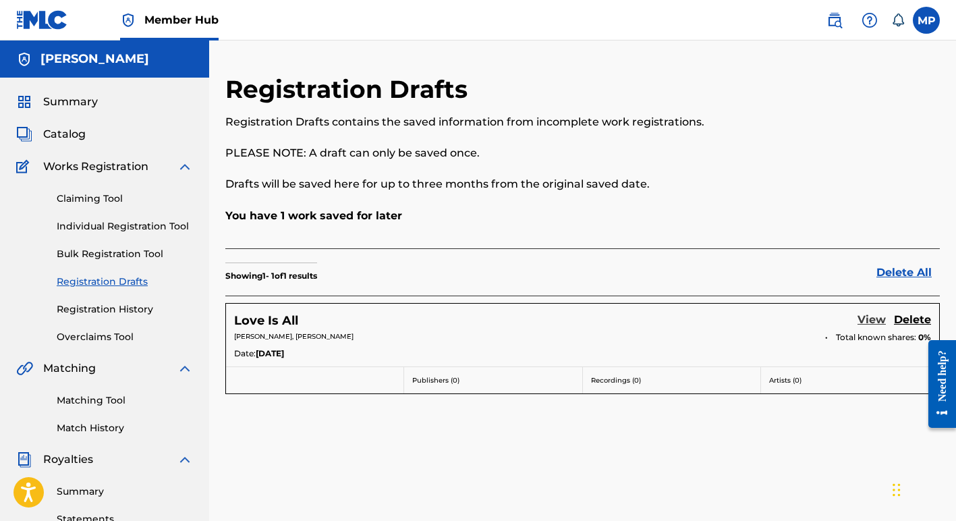
click at [870, 316] on link "View" at bounding box center [872, 321] width 28 height 18
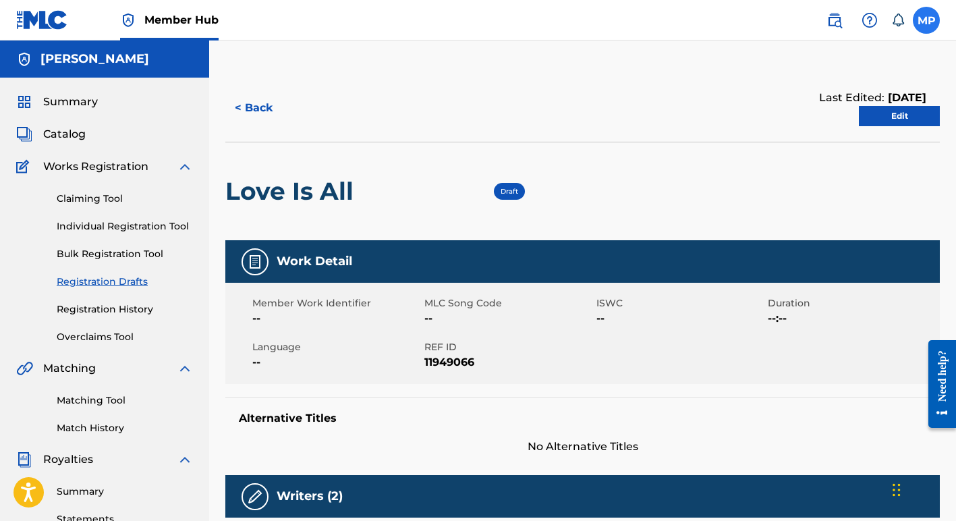
click at [927, 17] on label at bounding box center [926, 20] width 27 height 27
click at [927, 20] on input "MP Margie Perez oohbabylala@gmail.com Notification Preferences Profile Log out" at bounding box center [927, 20] width 0 height 0
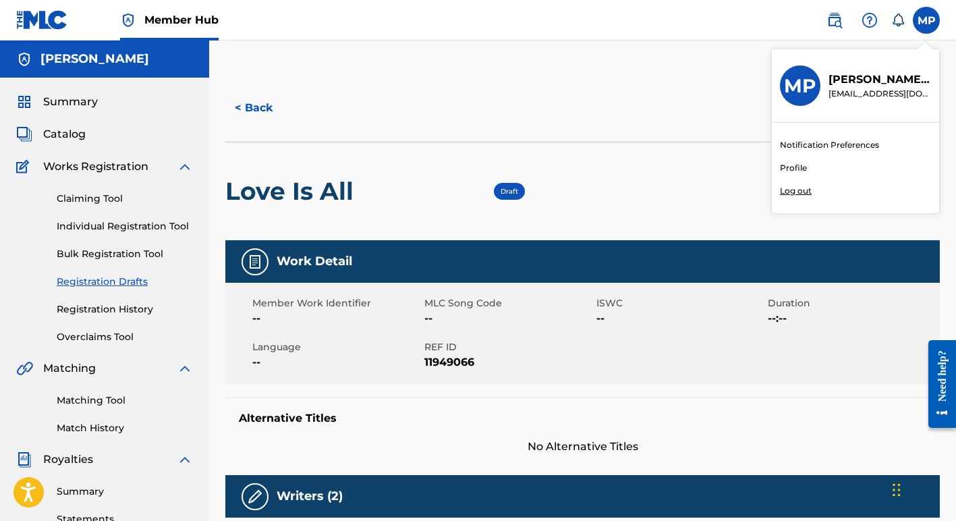
click at [792, 188] on p "Log out" at bounding box center [796, 191] width 32 height 12
click at [927, 20] on input "MP Margie Perez oohbabylala@gmail.com Notification Preferences Profile Log out" at bounding box center [927, 20] width 0 height 0
